Goal: Task Accomplishment & Management: Use online tool/utility

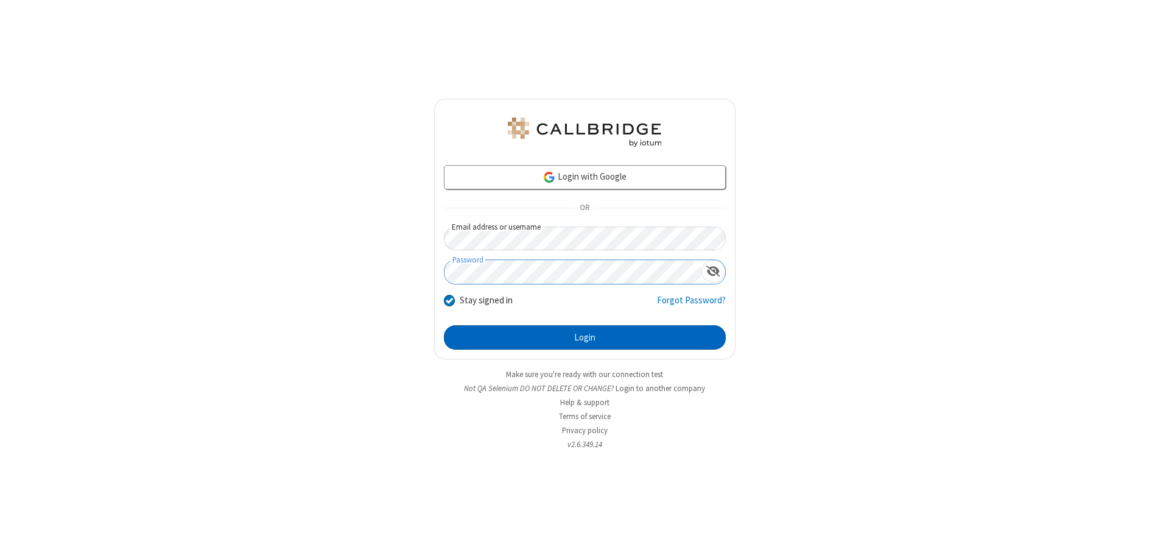
click at [584, 337] on button "Login" at bounding box center [585, 337] width 282 height 24
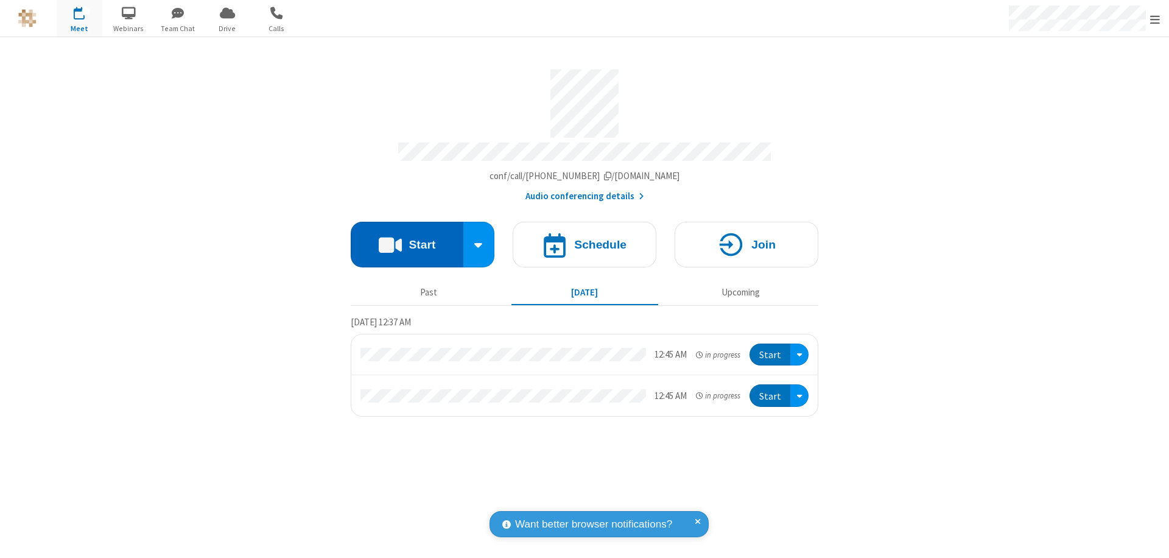
click at [407, 239] on button "Start" at bounding box center [407, 245] width 113 height 46
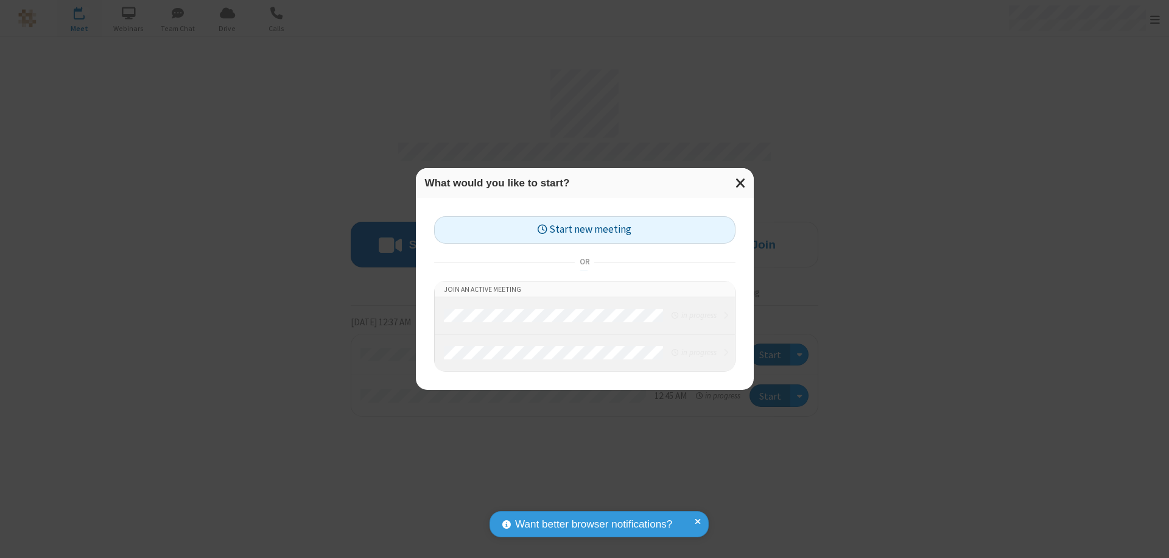
click at [584, 229] on button "Start new meeting" at bounding box center [584, 229] width 301 height 27
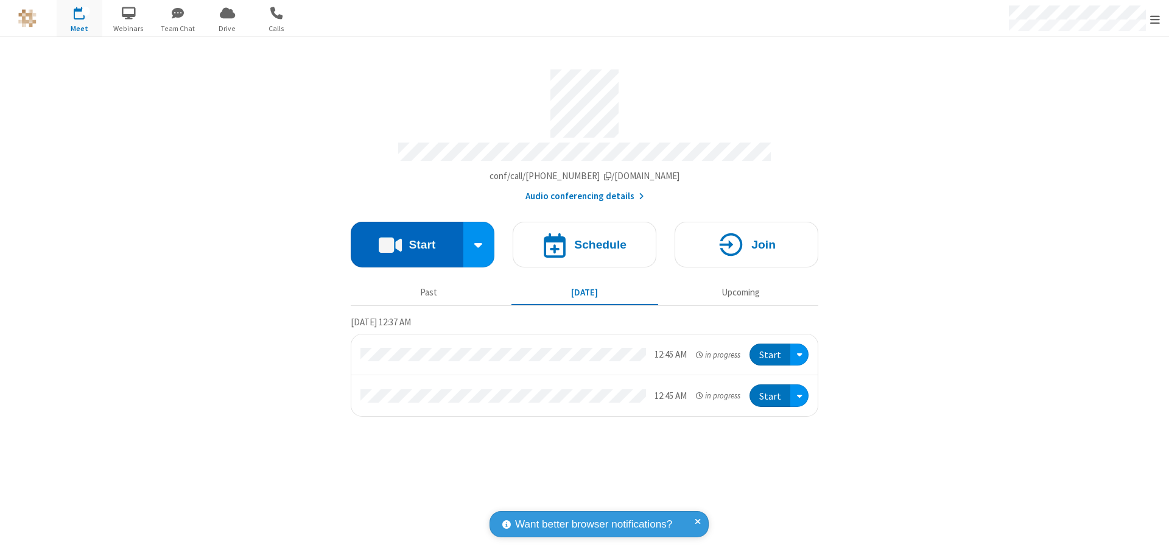
click at [407, 239] on button "Start" at bounding box center [407, 245] width 113 height 46
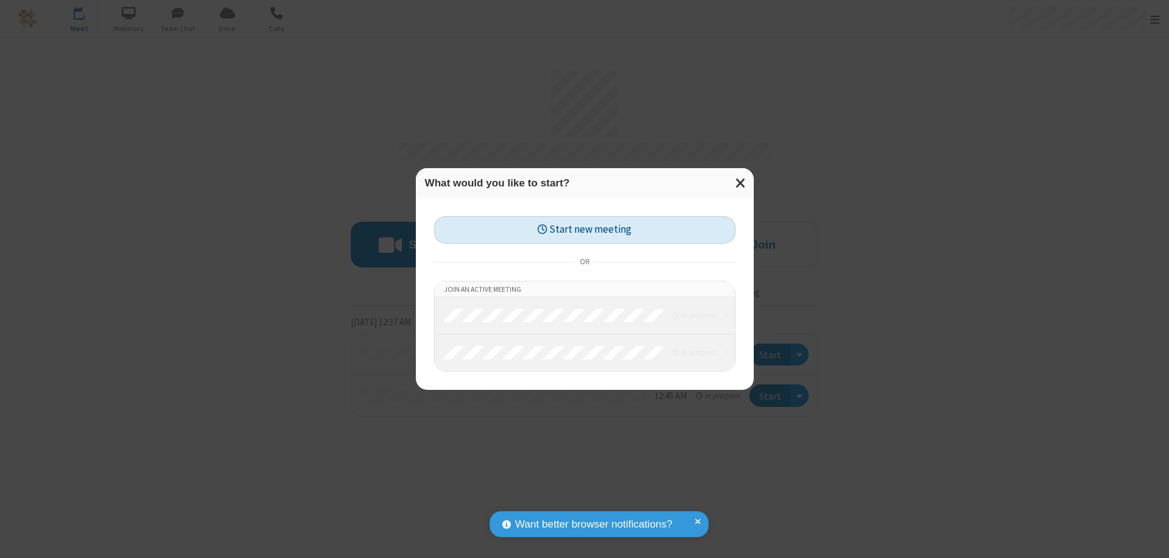
click at [584, 229] on button "Start new meeting" at bounding box center [584, 229] width 301 height 27
